Goal: Transaction & Acquisition: Purchase product/service

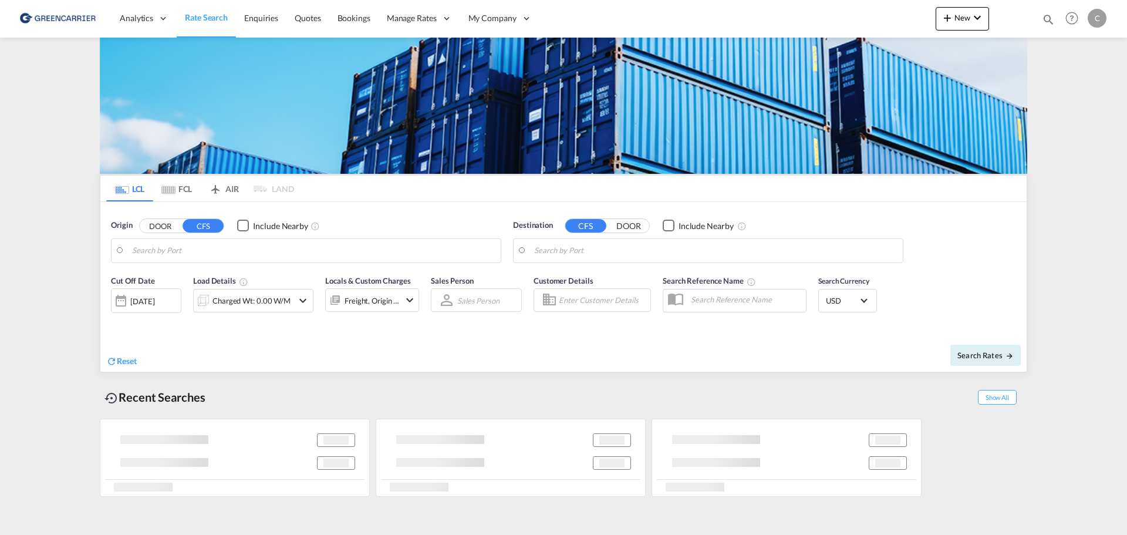
type input "[GEOGRAPHIC_DATA], HKHKG"
type input "[GEOGRAPHIC_DATA], [GEOGRAPHIC_DATA]"
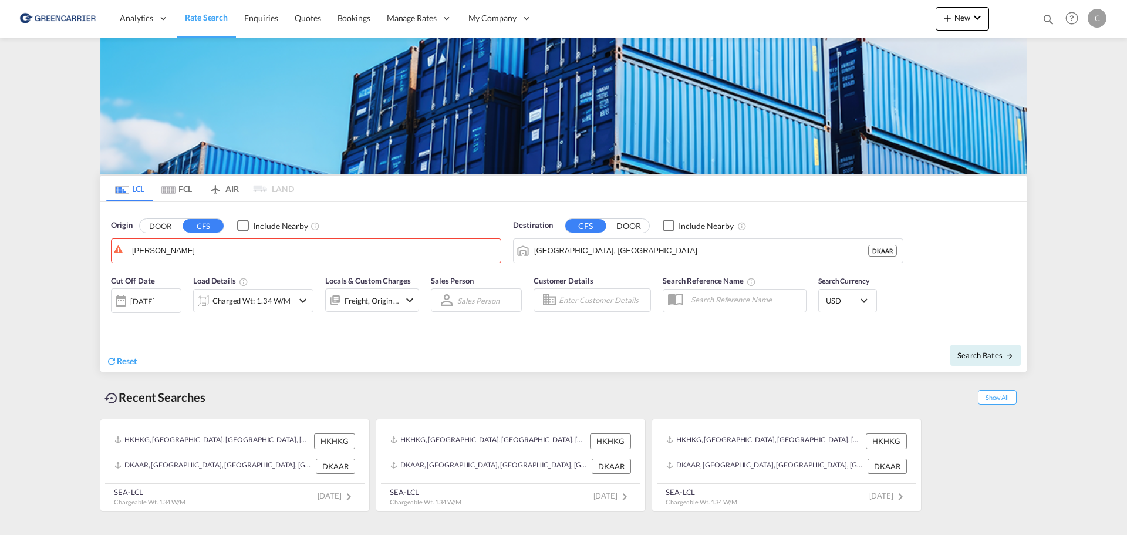
click at [157, 223] on button "DOOR" at bounding box center [160, 225] width 41 height 13
click at [179, 251] on input "[PERSON_NAME]" at bounding box center [313, 251] width 363 height 18
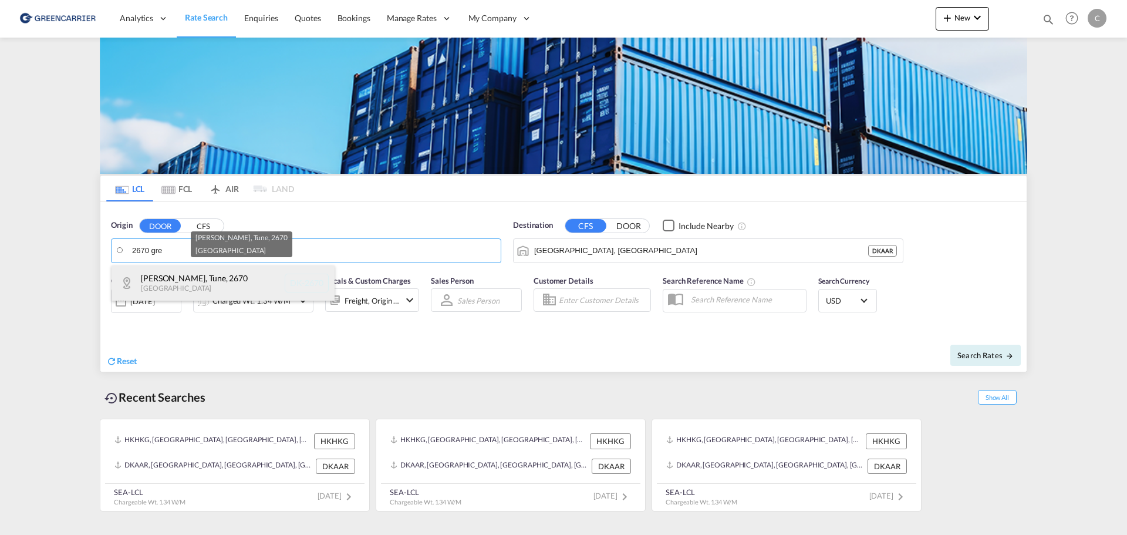
click at [194, 288] on div "[PERSON_NAME], Tune , 2670 [GEOGRAPHIC_DATA] DK-2670" at bounding box center [222, 282] width 223 height 35
type input "DK-2670, [PERSON_NAME], Tune"
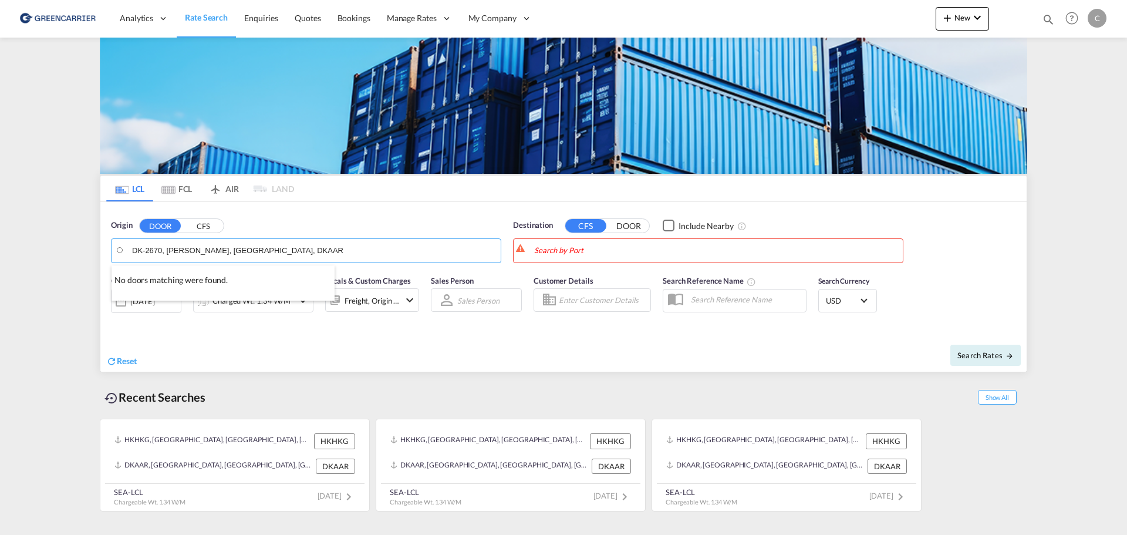
type input "DK-2670, [PERSON_NAME], [GEOGRAPHIC_DATA], DKAAR"
click at [574, 245] on body "Analytics Reports Dashboard Rate Search Enquiries Quotes Bookings" at bounding box center [563, 267] width 1127 height 535
click at [624, 224] on button "DOOR" at bounding box center [628, 225] width 41 height 13
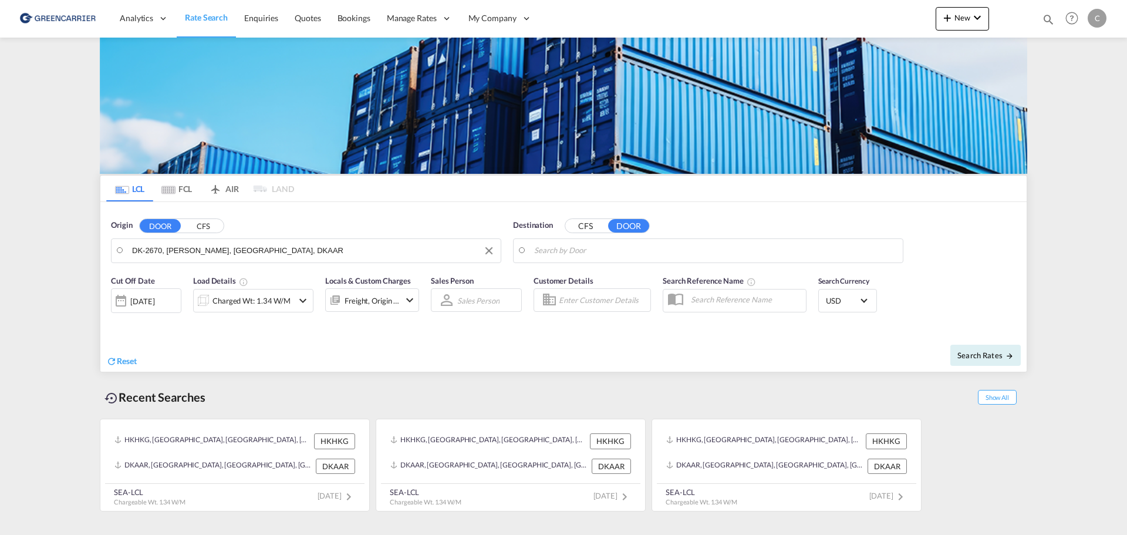
click at [576, 252] on input "Search by Door" at bounding box center [715, 251] width 363 height 18
paste input "[GEOGRAPHIC_DATA]"
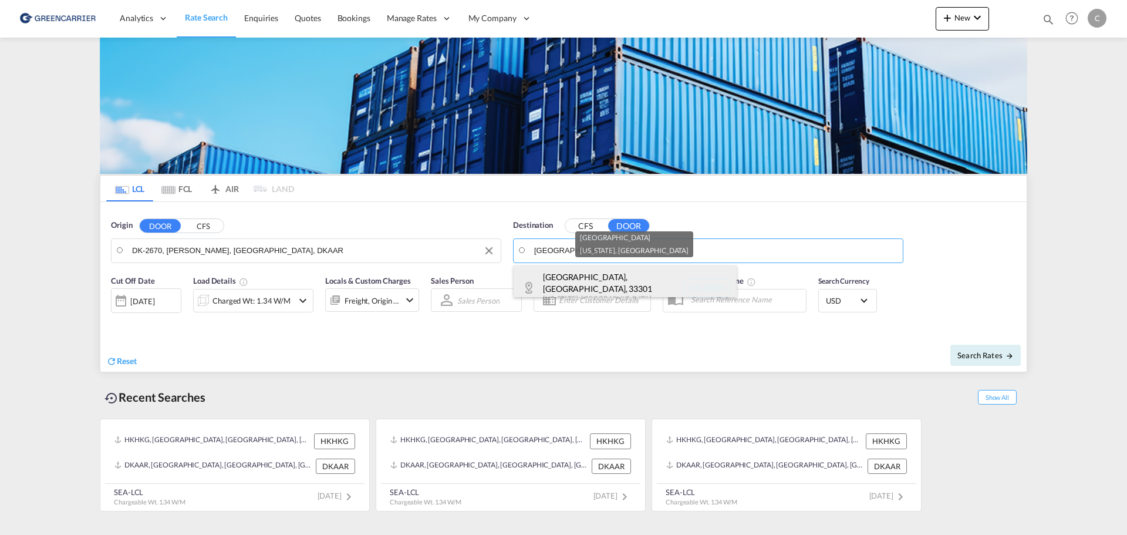
click at [568, 278] on div "[GEOGRAPHIC_DATA][US_STATE] [GEOGRAPHIC_DATA]-33301" at bounding box center [624, 287] width 223 height 45
type input "US-[GEOGRAPHIC_DATA], [GEOGRAPHIC_DATA], [US_STATE]"
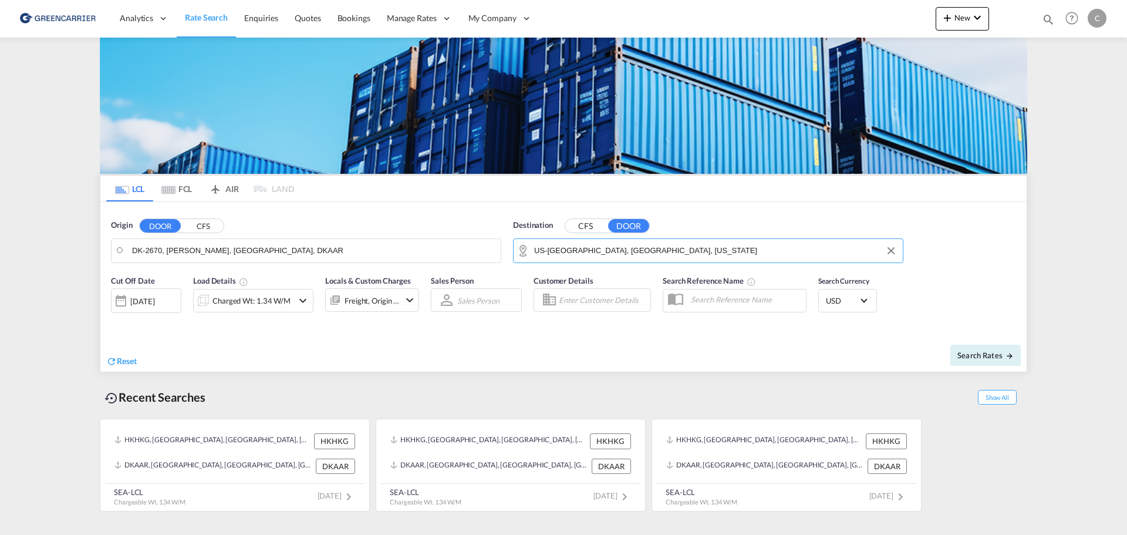
click at [290, 302] on div "Charged Wt: 1.34 W/M" at bounding box center [243, 300] width 99 height 23
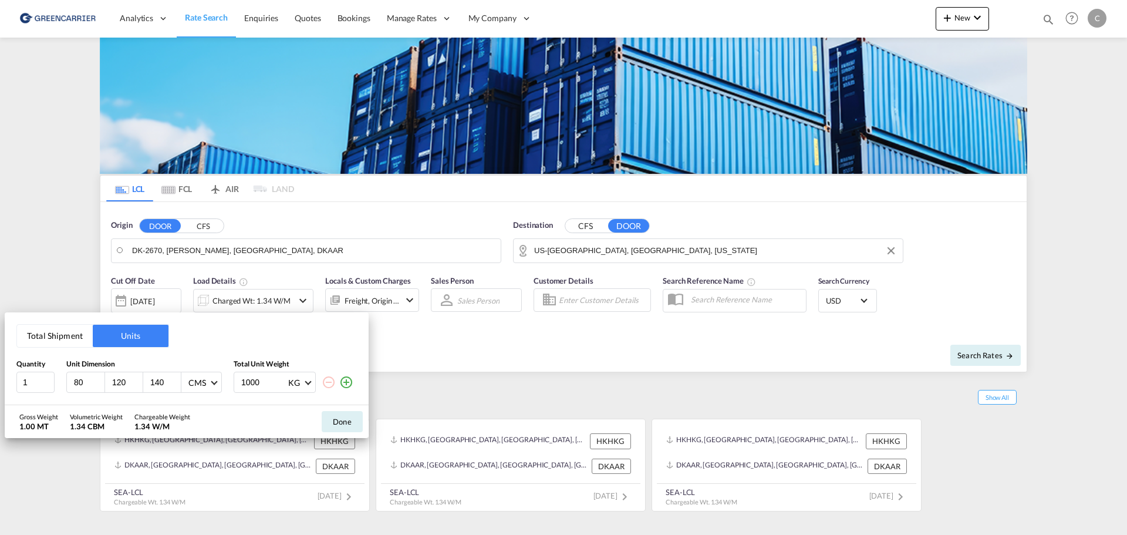
click at [87, 382] on input "80" at bounding box center [89, 382] width 32 height 11
type input "8"
type input "120"
type input "60"
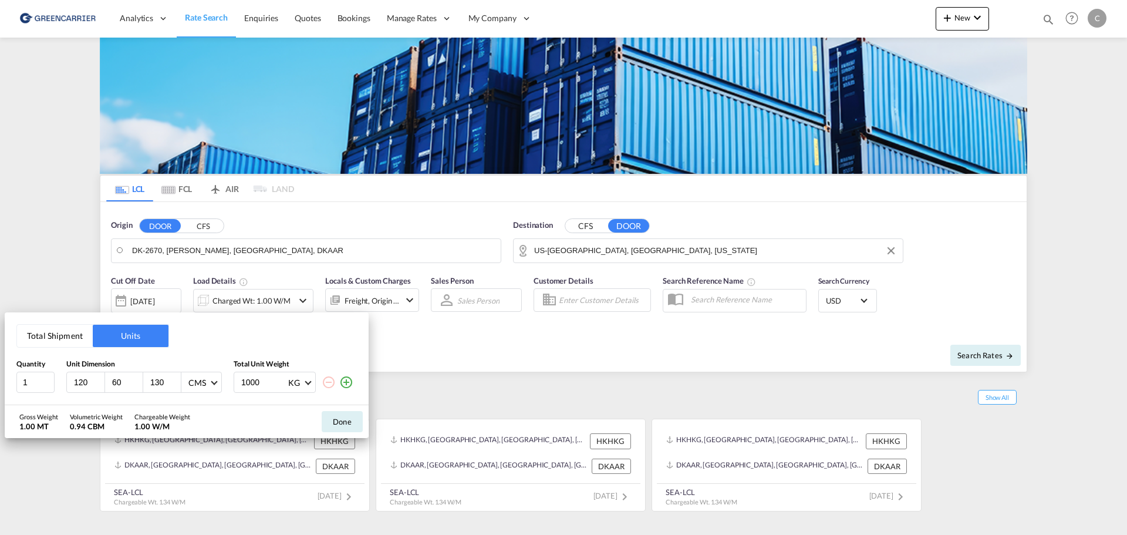
type input "130"
type input "100"
click at [209, 380] on span "CMS" at bounding box center [199, 383] width 22 height 12
click at [209, 380] on md-option "CMS" at bounding box center [219, 382] width 80 height 28
click at [57, 340] on button "Total Shipment" at bounding box center [55, 335] width 76 height 22
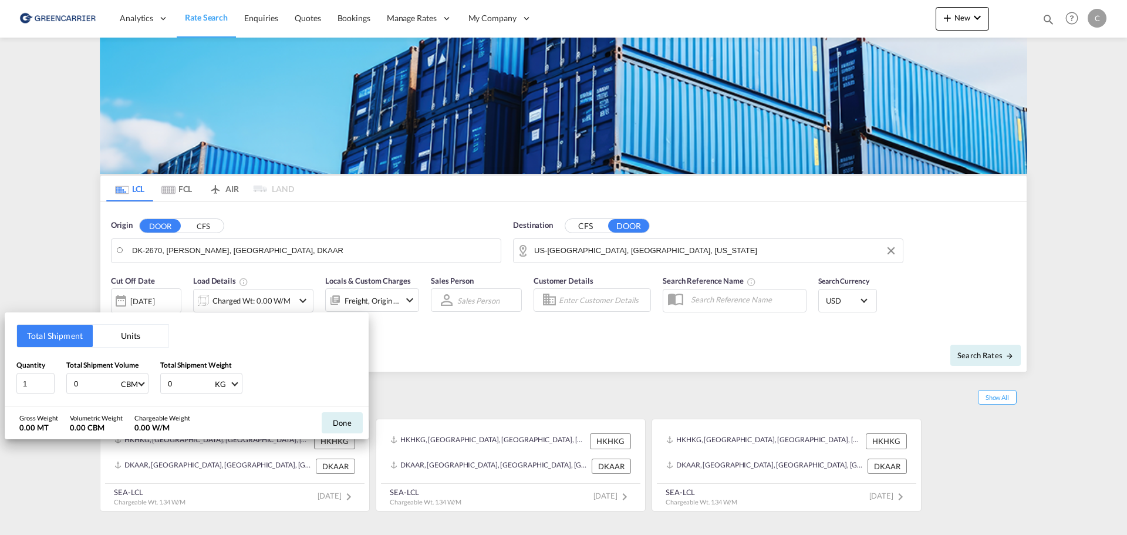
click at [77, 384] on input "0" at bounding box center [96, 383] width 47 height 20
drag, startPoint x: 90, startPoint y: 374, endPoint x: 53, endPoint y: 376, distance: 37.6
click at [53, 376] on div "Quantity 1 Total Shipment Volume 0 CBM CBM CFT Total Shipment Weight 0 KG KG LB" at bounding box center [186, 376] width 340 height 35
click at [78, 380] on input "1248" at bounding box center [96, 383] width 47 height 20
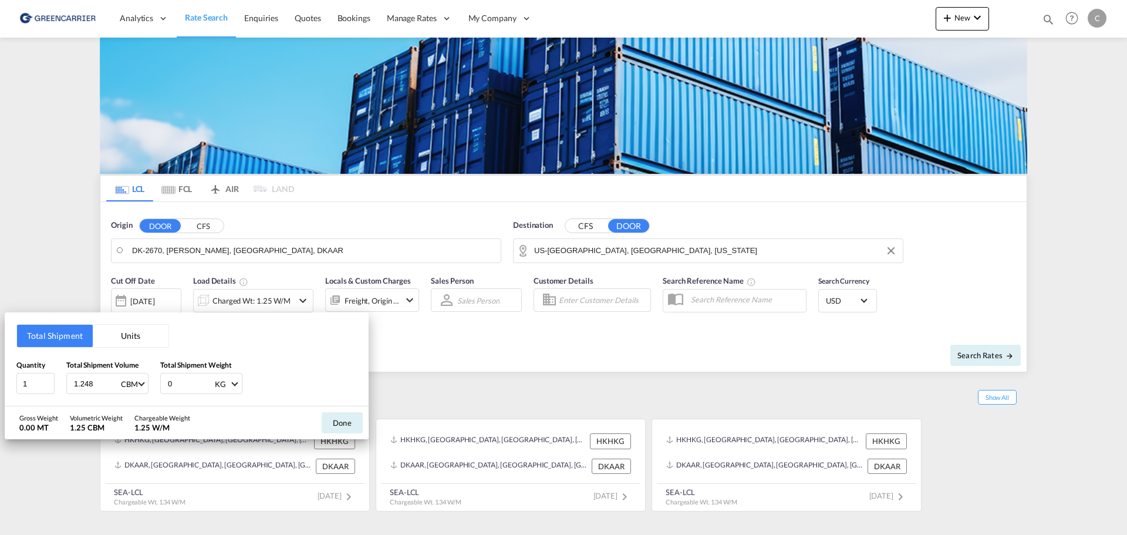
type input "1.248"
click at [182, 384] on input "0" at bounding box center [190, 383] width 47 height 20
type input "100"
click at [343, 427] on button "Done" at bounding box center [342, 422] width 41 height 21
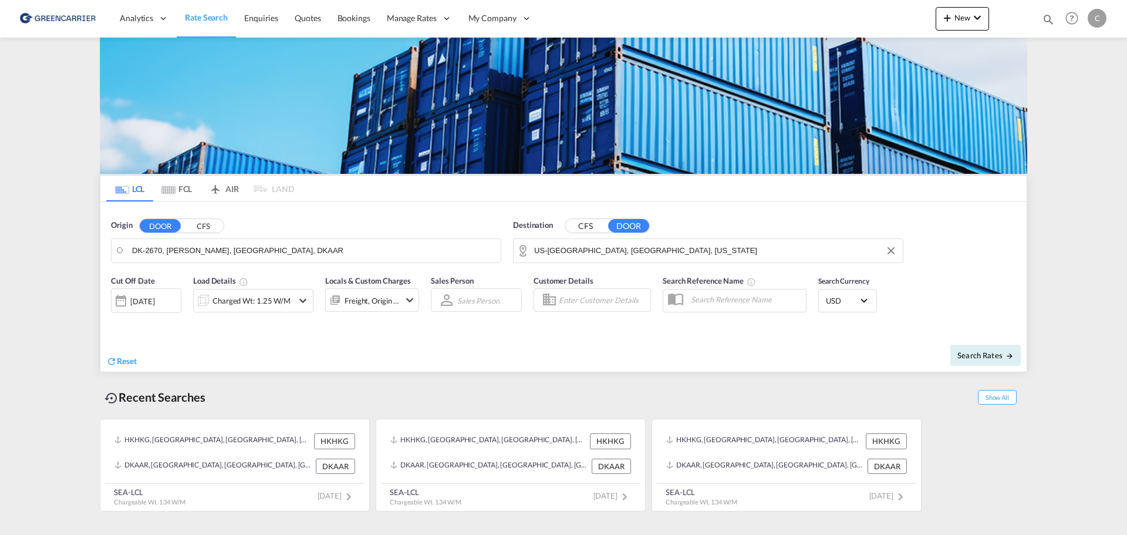
click at [412, 301] on md-icon "icon-chevron-down" at bounding box center [409, 300] width 14 height 14
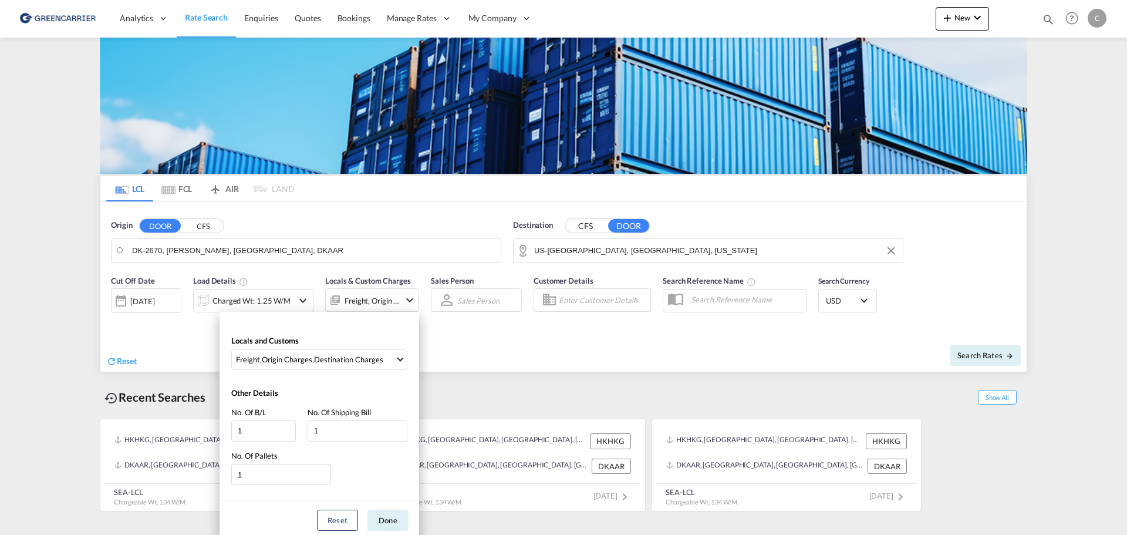
click at [412, 301] on div "Locals and Customs Freight , Origin Charges , Destination Charges Clear All Sel…" at bounding box center [563, 267] width 1127 height 535
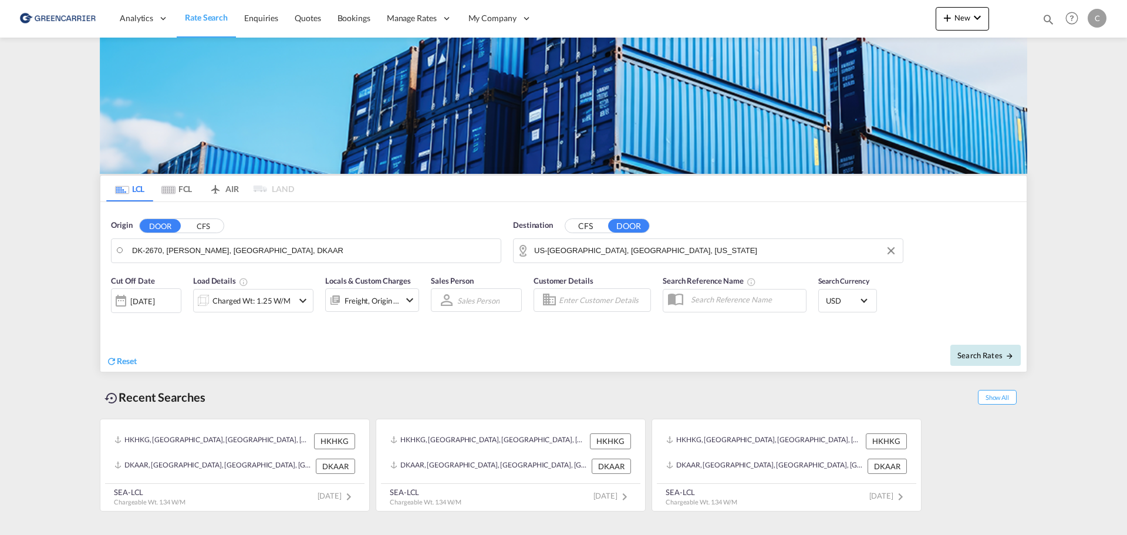
click at [993, 351] on span "Search Rates" at bounding box center [985, 354] width 56 height 9
click at [999, 359] on span "Search Rates" at bounding box center [985, 354] width 56 height 9
click at [201, 221] on button "CFS" at bounding box center [202, 225] width 41 height 13
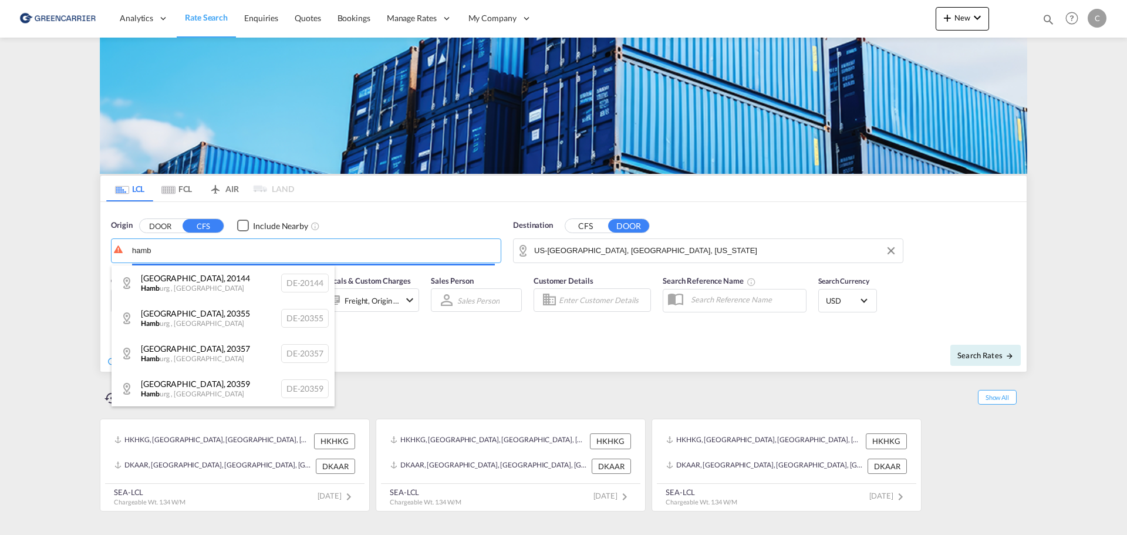
drag, startPoint x: 180, startPoint y: 248, endPoint x: 80, endPoint y: 243, distance: 99.8
click at [80, 243] on body "Analytics Reports Dashboard Rate Search Enquiries Quotes Bookings" at bounding box center [563, 267] width 1127 height 535
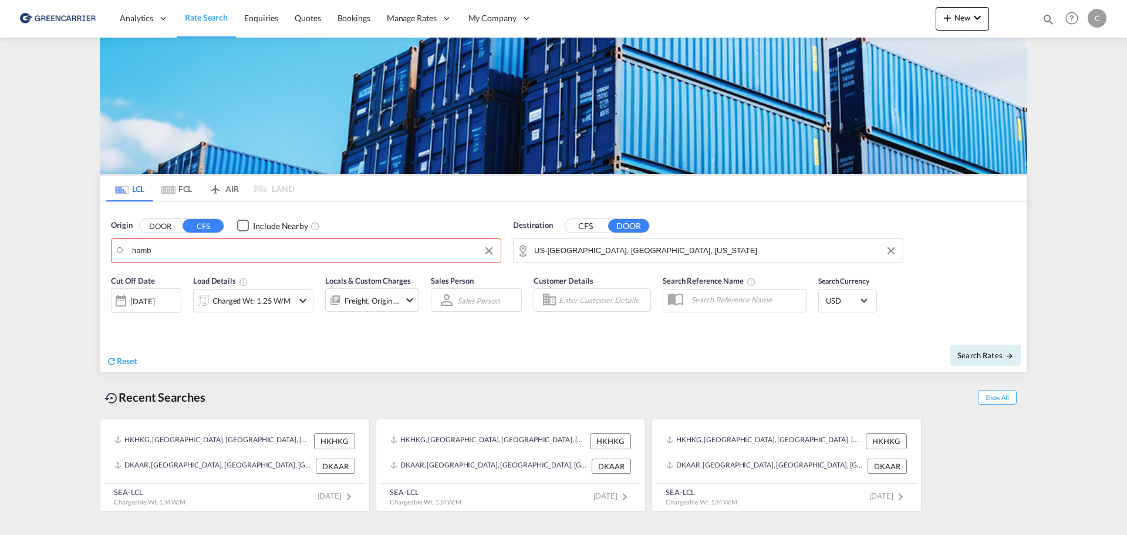
click at [152, 249] on body "Analytics Reports Dashboard Rate Search Enquiries Quotes Bookings" at bounding box center [563, 267] width 1127 height 535
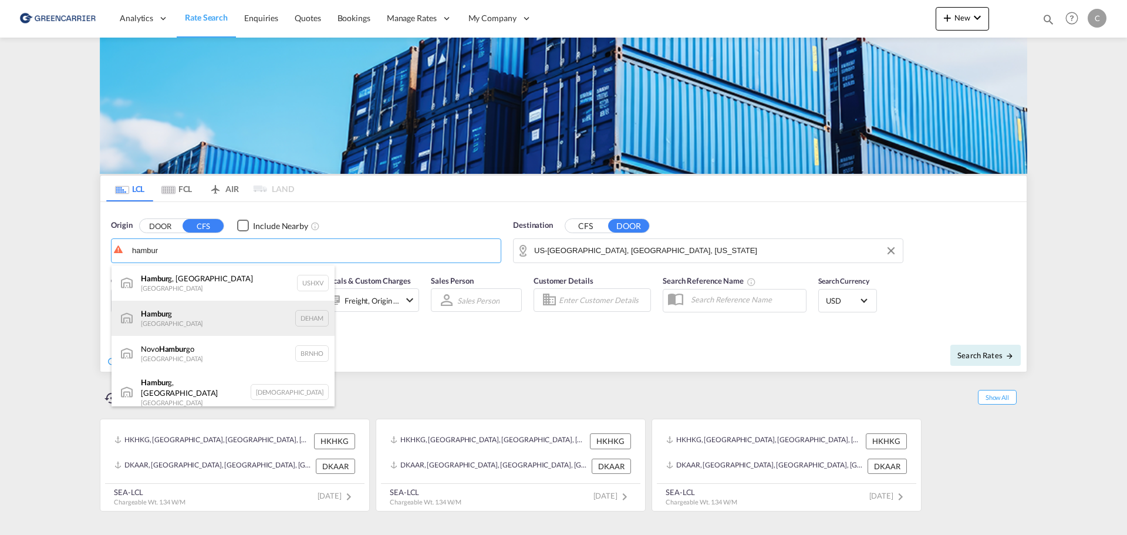
click at [157, 310] on div "Hambur g [GEOGRAPHIC_DATA] DEHAM" at bounding box center [222, 317] width 223 height 35
type input "[GEOGRAPHIC_DATA], [GEOGRAPHIC_DATA]"
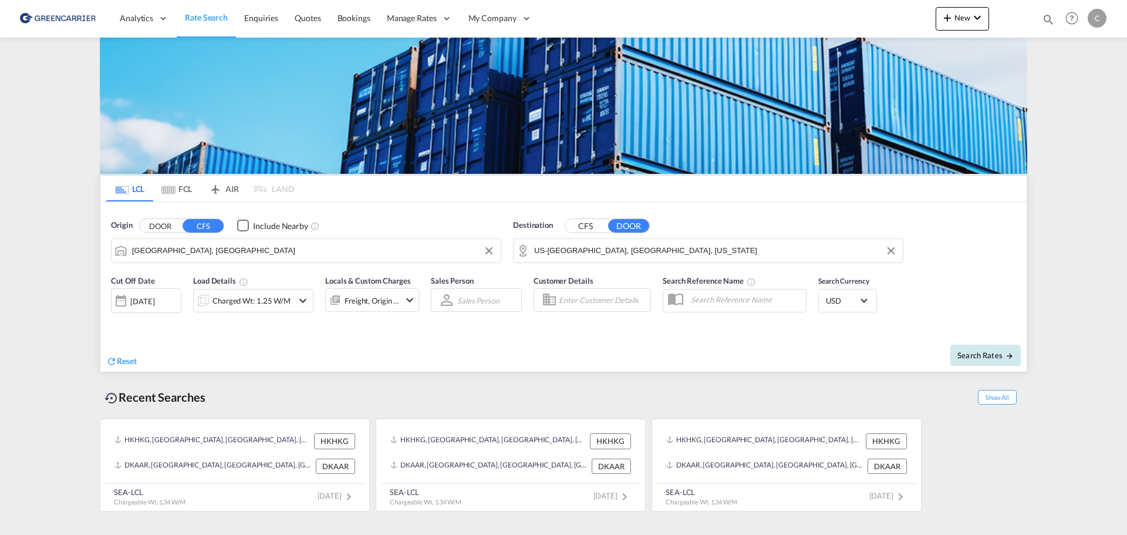
click at [978, 352] on span "Search Rates" at bounding box center [985, 354] width 56 height 9
type input "DEHAM to 33301 / [DATE]"
